Goal: Information Seeking & Learning: Understand process/instructions

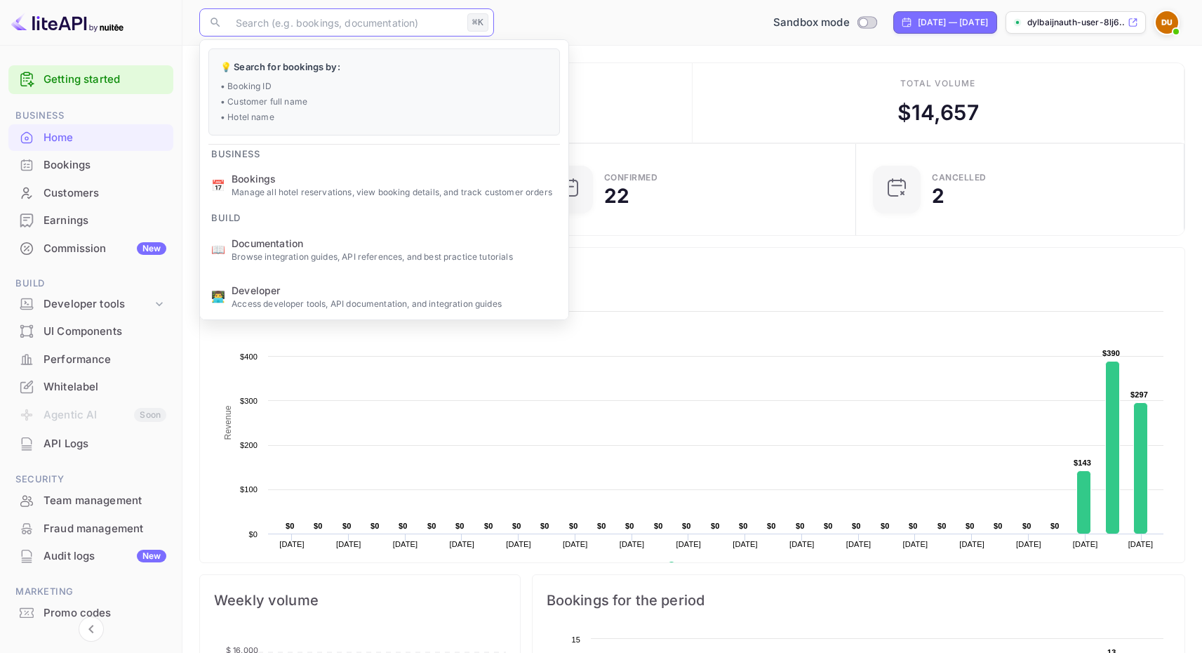
click at [324, 20] on input "text" at bounding box center [344, 22] width 234 height 28
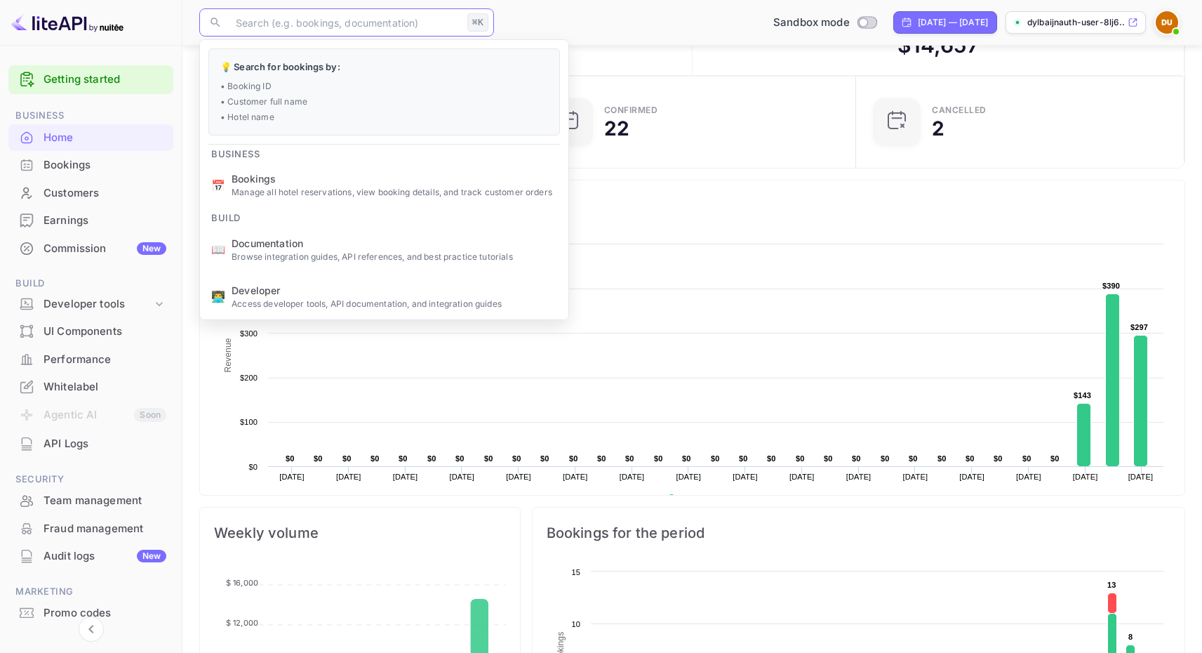
click at [114, 69] on div "Getting started" at bounding box center [90, 79] width 165 height 29
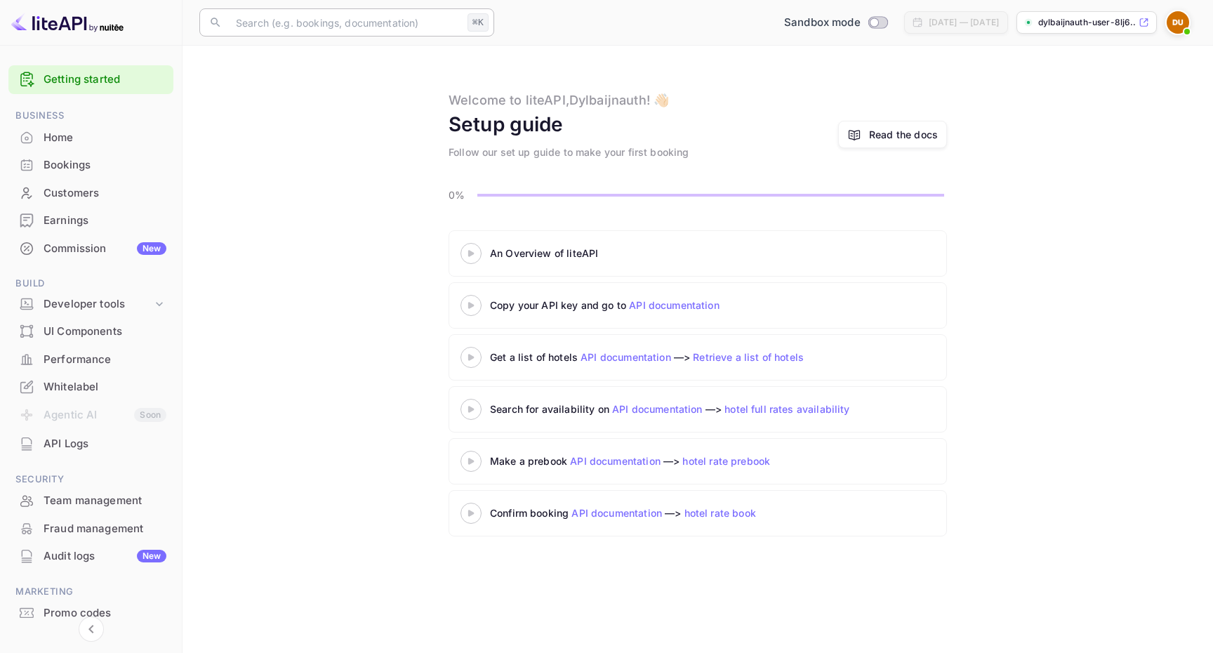
click at [392, 29] on input "text" at bounding box center [344, 22] width 234 height 28
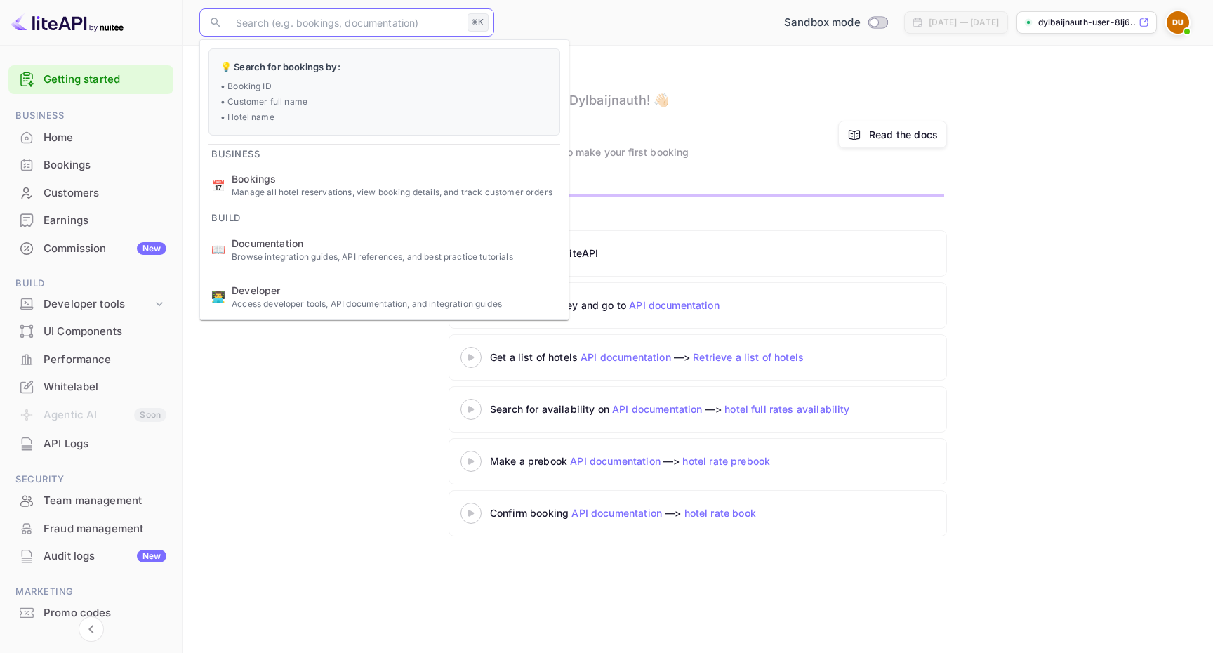
click at [899, 135] on div "Read the docs" at bounding box center [903, 134] width 69 height 15
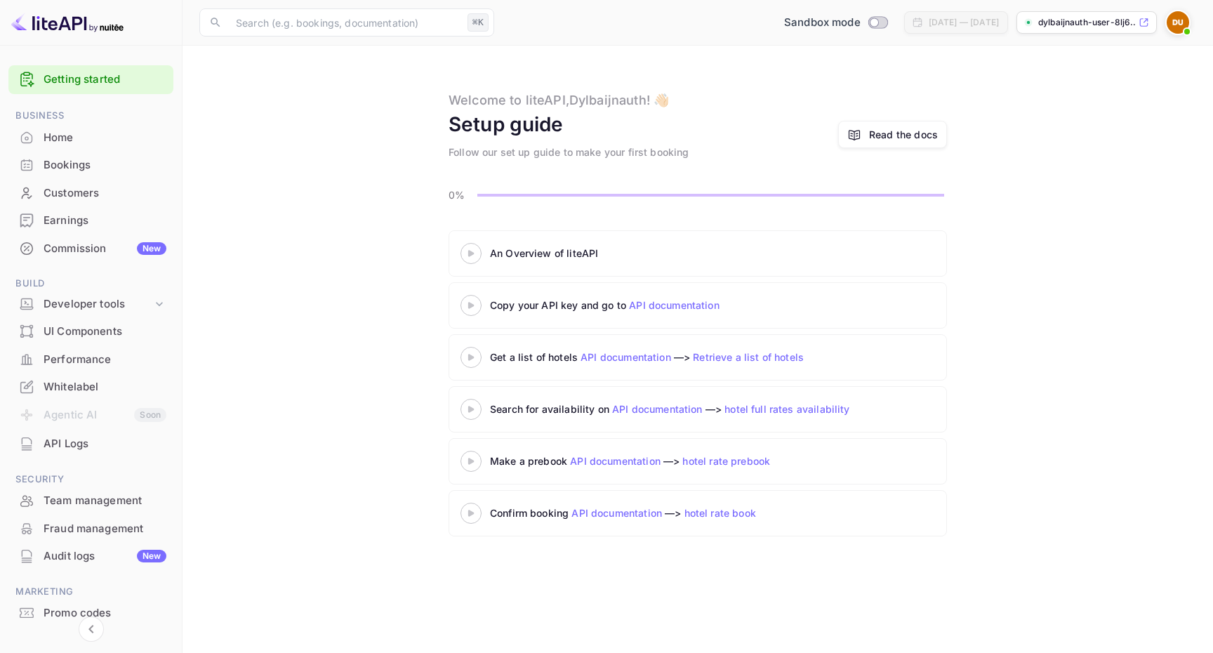
click at [93, 437] on div "API Logs" at bounding box center [105, 444] width 123 height 16
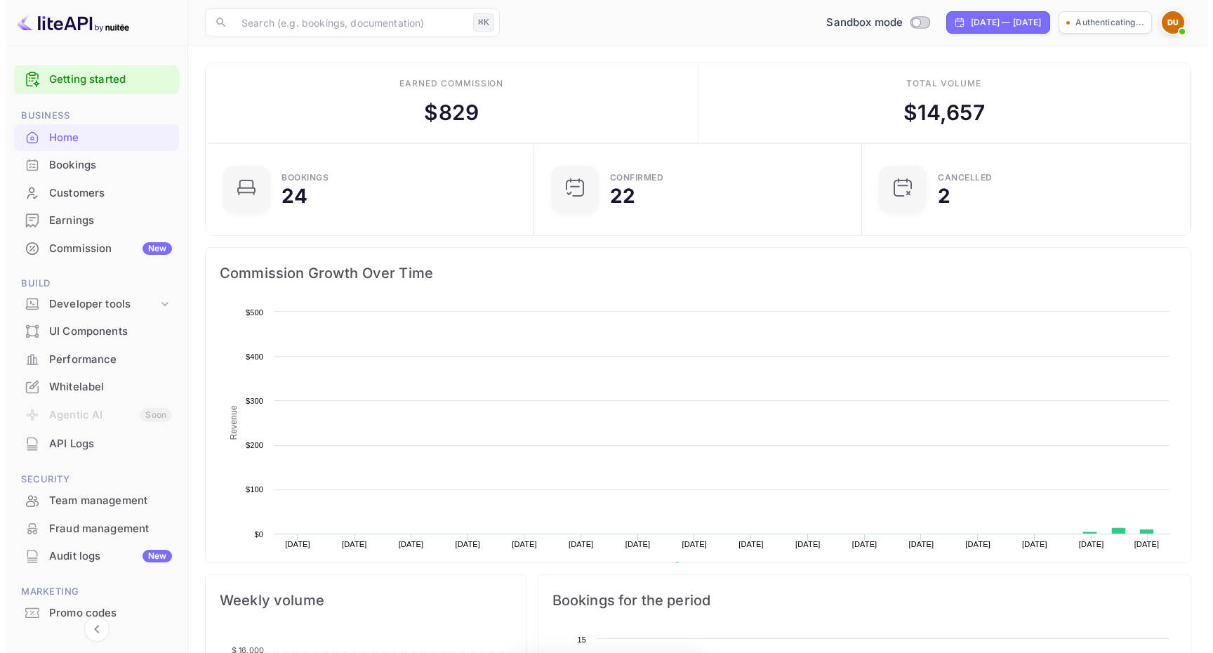
scroll to position [218, 310]
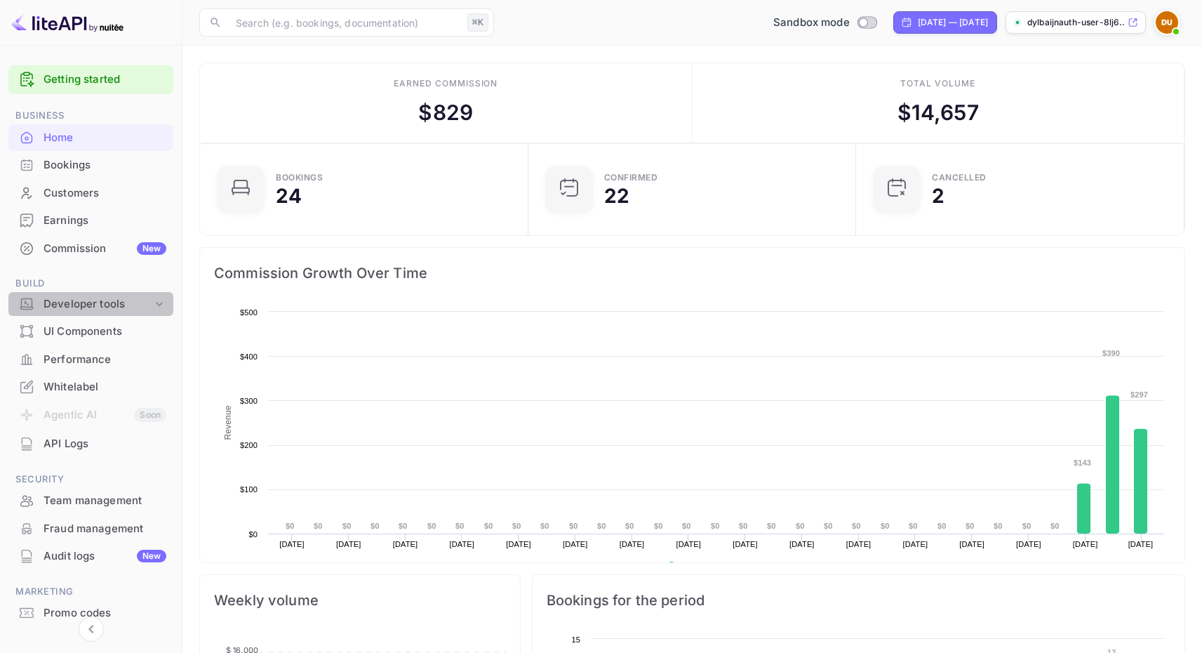
click at [84, 307] on div "Developer tools" at bounding box center [98, 304] width 109 height 16
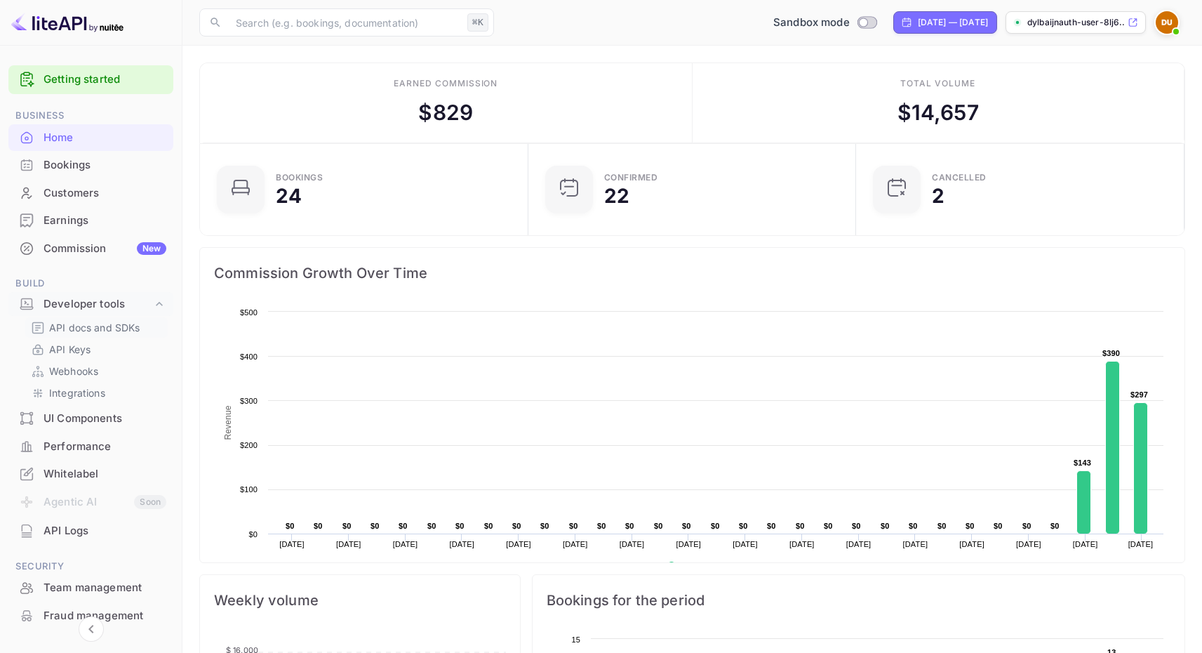
click at [89, 329] on p "API docs and SDKs" at bounding box center [94, 327] width 91 height 15
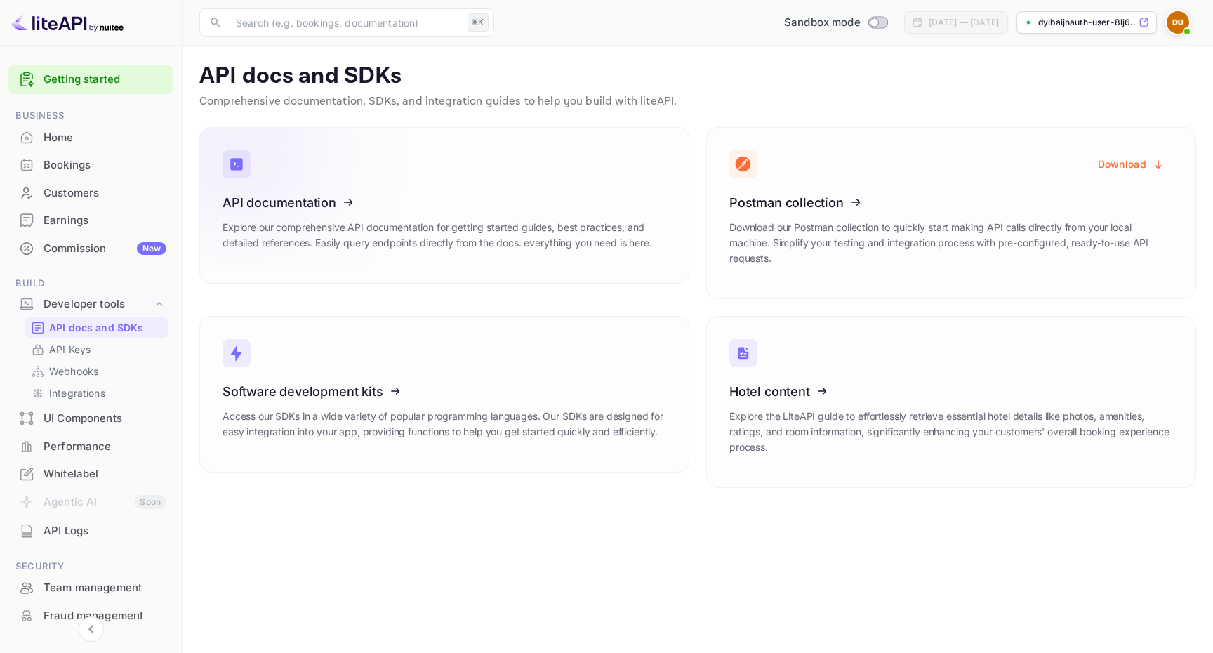
click at [380, 210] on icon at bounding box center [309, 200] width 218 height 145
click at [84, 168] on div "Bookings" at bounding box center [105, 165] width 123 height 16
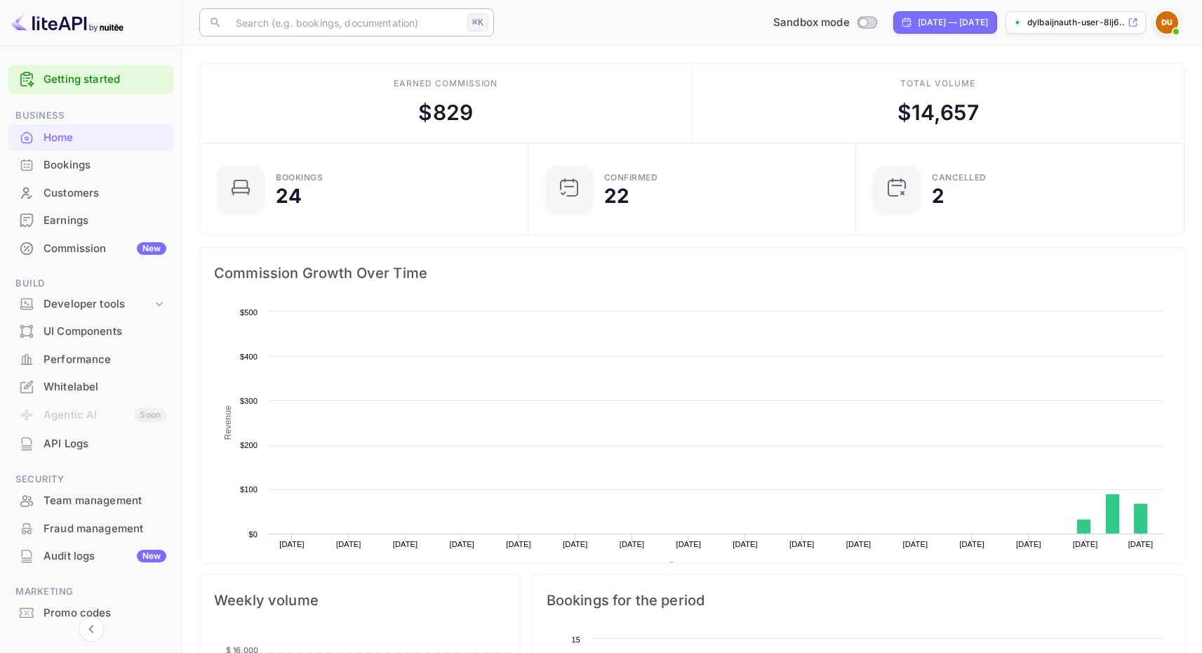
scroll to position [218, 310]
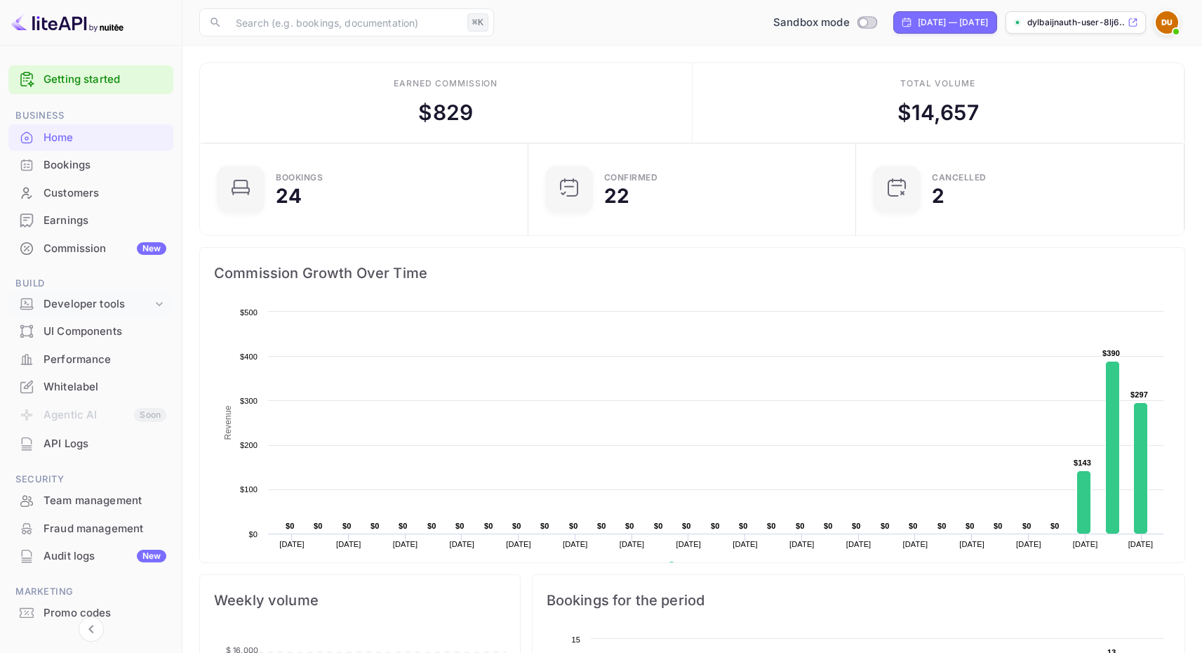
click at [92, 305] on div "Developer tools" at bounding box center [98, 304] width 109 height 16
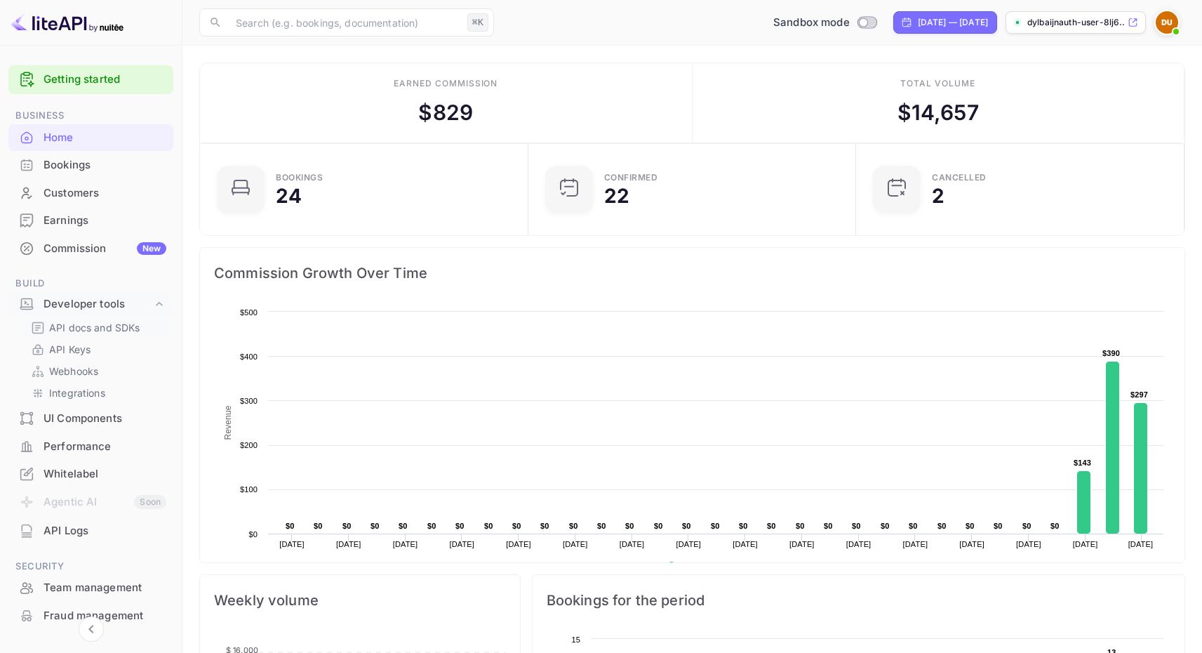
click at [106, 333] on p "API docs and SDKs" at bounding box center [94, 327] width 91 height 15
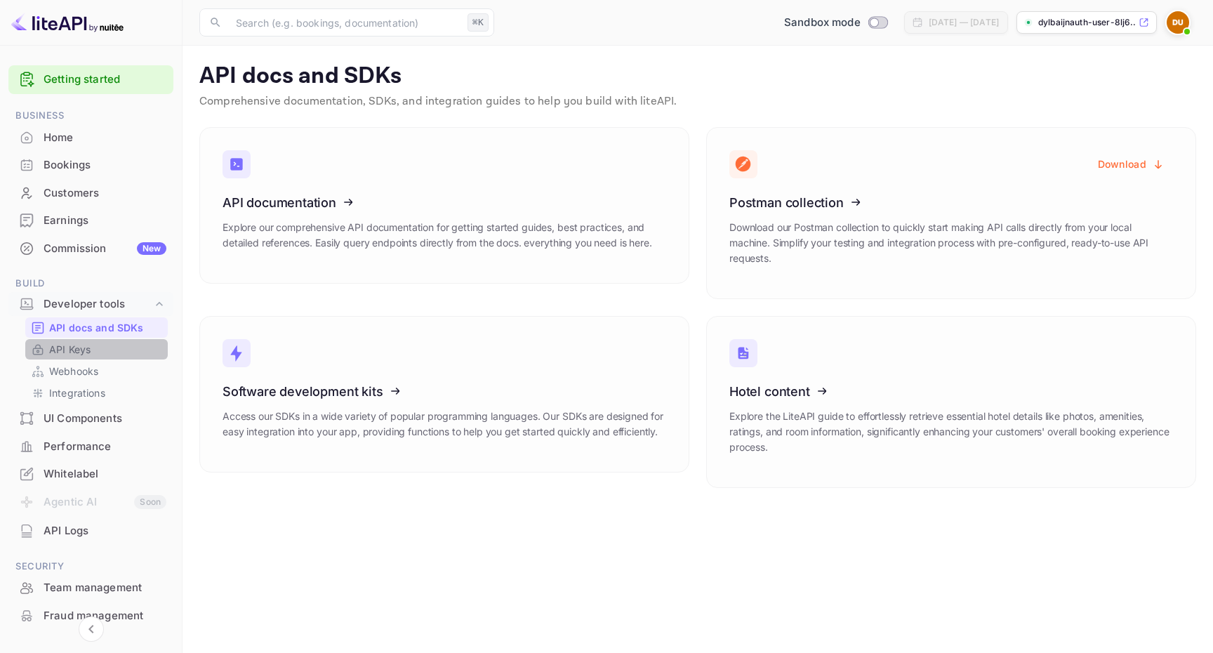
click at [135, 343] on link "API Keys" at bounding box center [96, 349] width 131 height 15
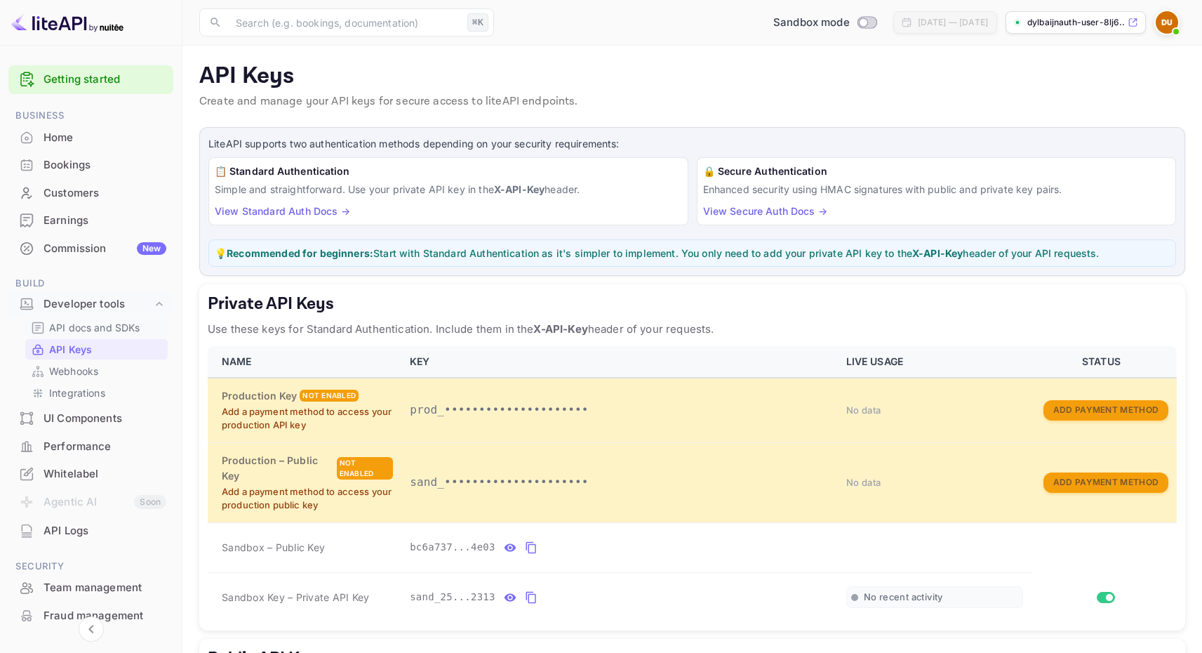
click at [123, 334] on p "API docs and SDKs" at bounding box center [94, 327] width 91 height 15
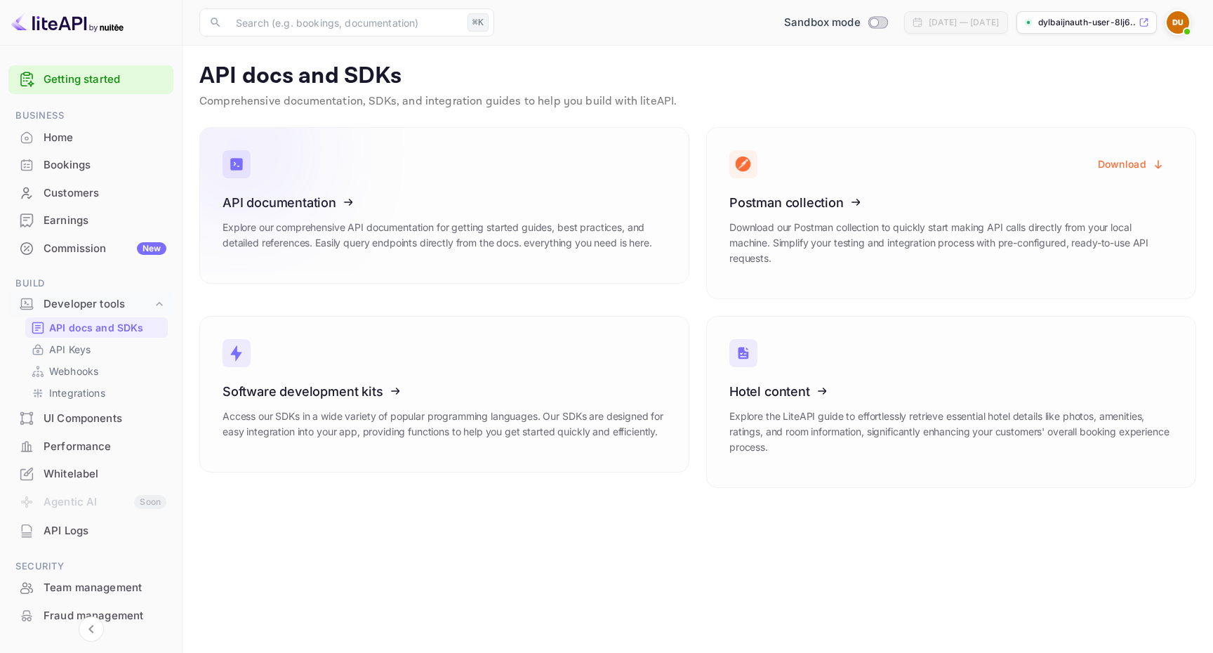
click at [321, 186] on icon at bounding box center [309, 200] width 218 height 145
click at [333, 162] on icon at bounding box center [309, 200] width 218 height 145
click at [97, 352] on link "API Keys" at bounding box center [96, 349] width 131 height 15
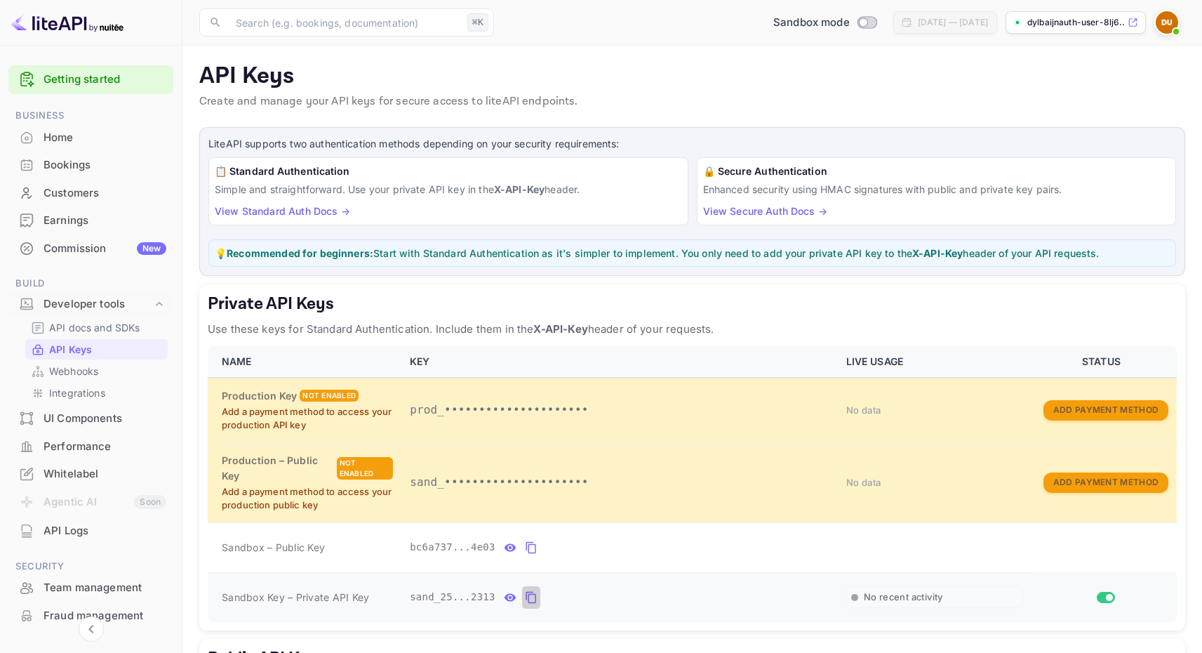
click at [531, 593] on icon "private api keys table" at bounding box center [531, 597] width 13 height 17
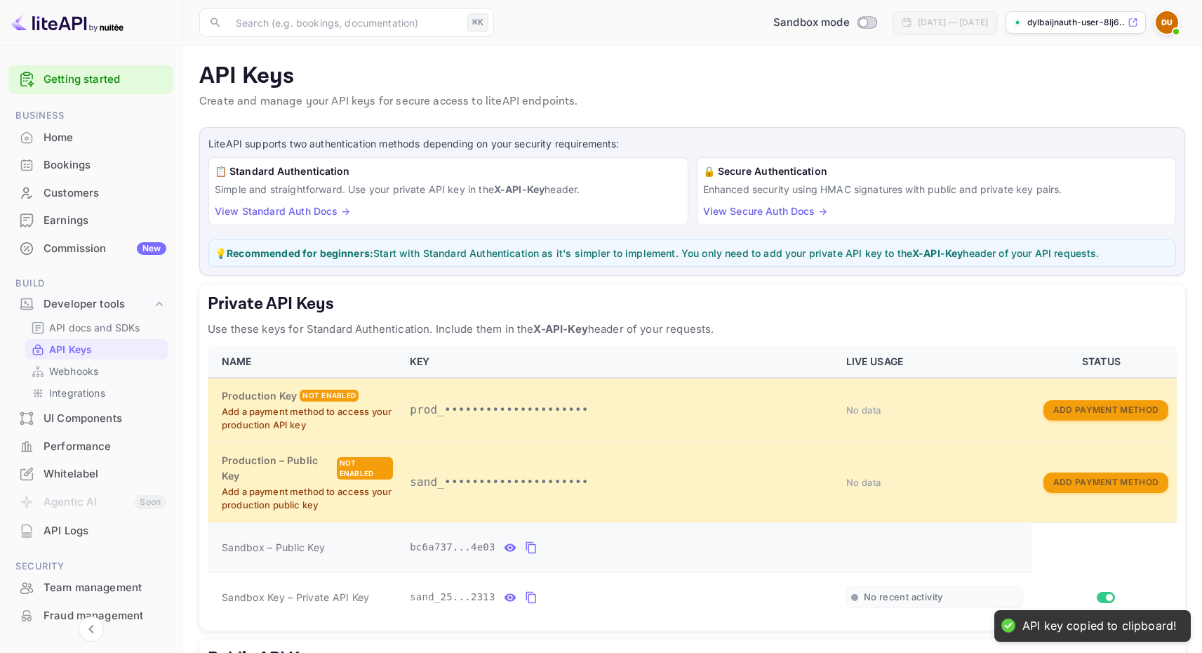
click at [534, 548] on icon "private api keys table" at bounding box center [531, 547] width 13 height 17
click at [533, 595] on icon "private api keys table" at bounding box center [531, 597] width 13 height 17
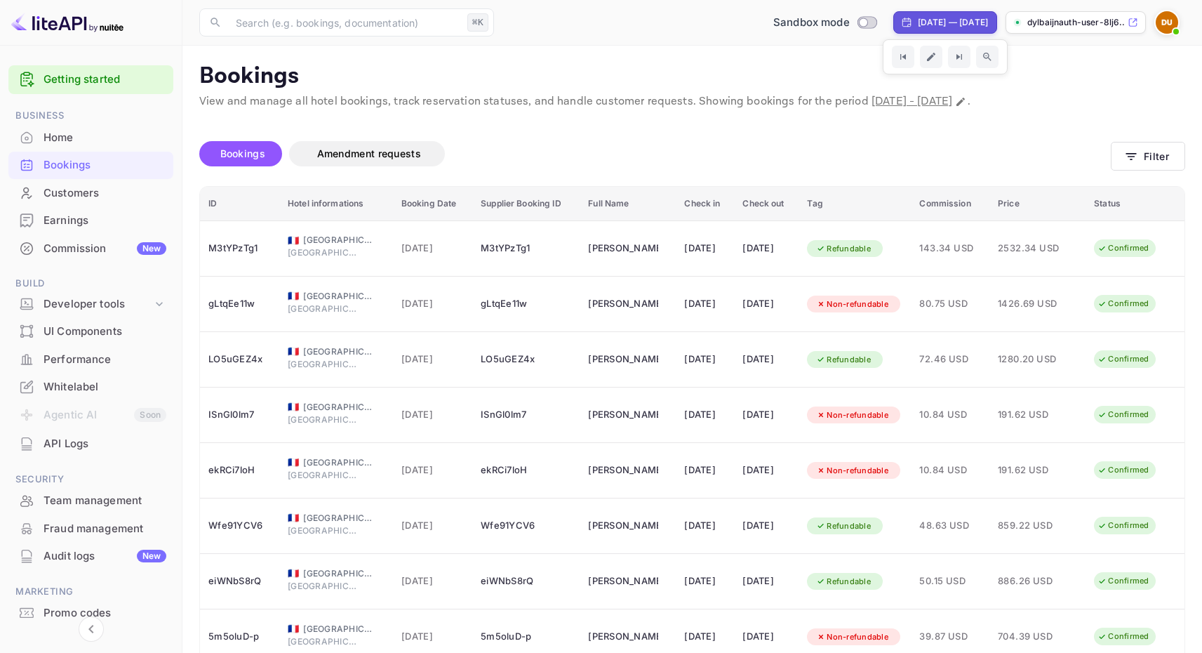
click at [918, 24] on div "[DATE] — [DATE]" at bounding box center [953, 22] width 70 height 13
select select "8"
select select "2025"
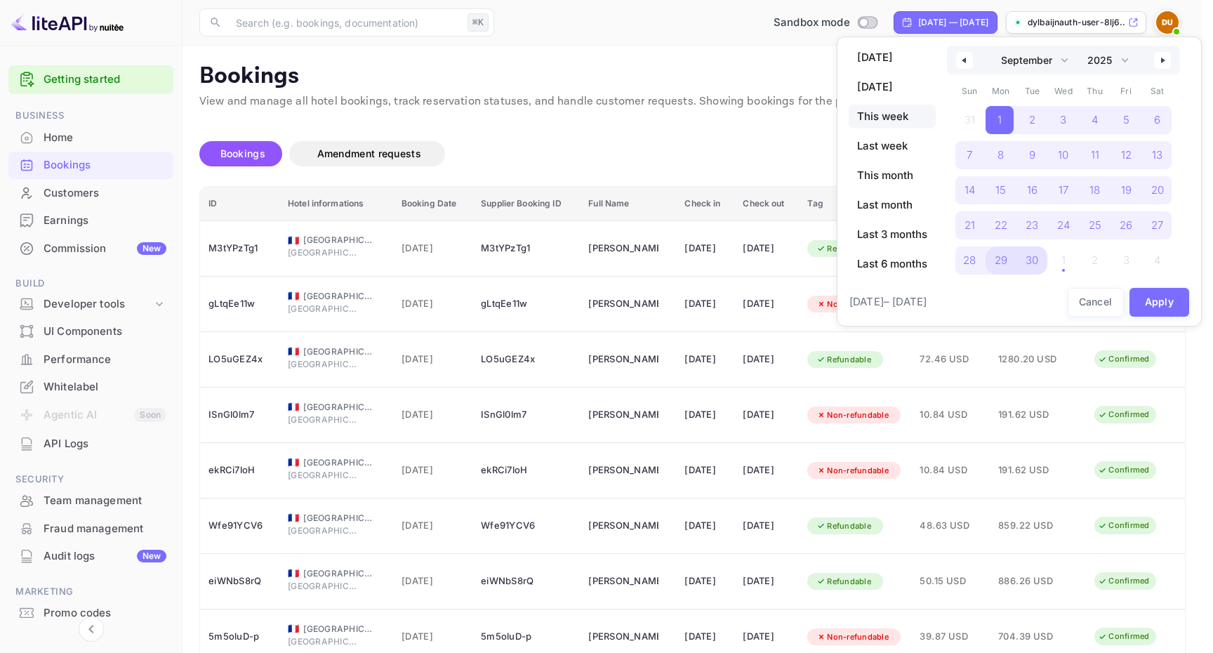
click at [877, 106] on span "This week" at bounding box center [892, 117] width 87 height 24
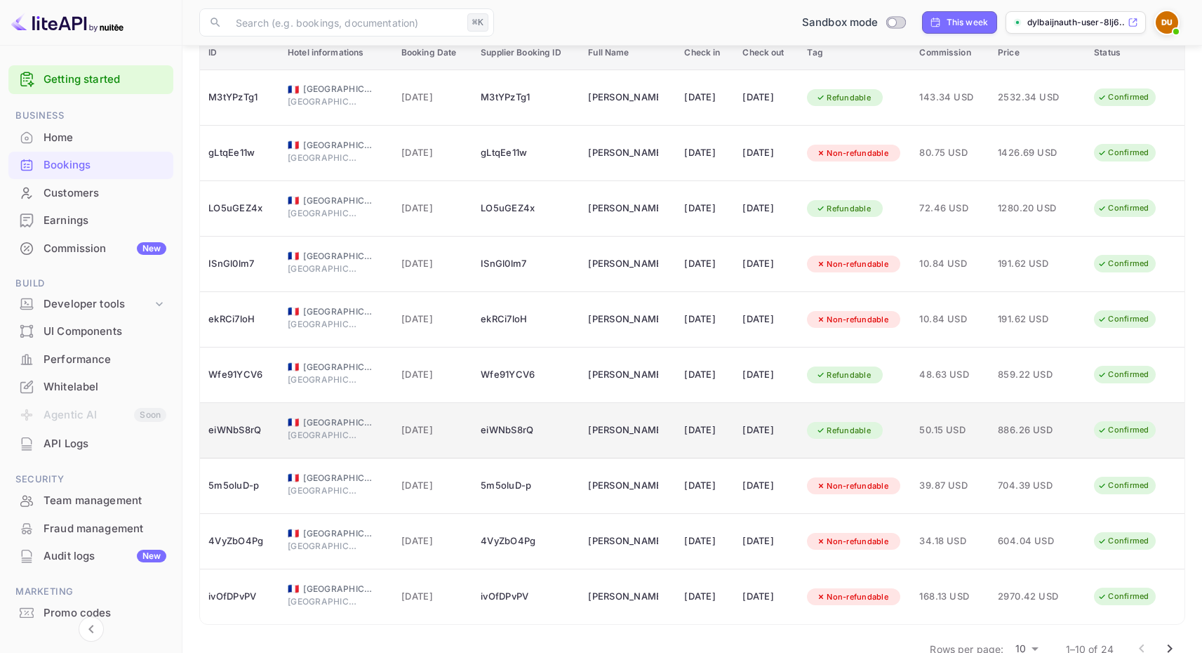
scroll to position [182, 0]
